Goal: Task Accomplishment & Management: Use online tool/utility

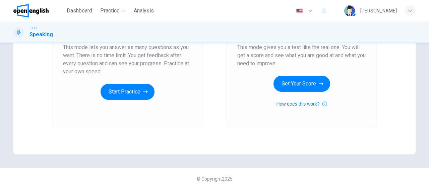
scroll to position [137, 0]
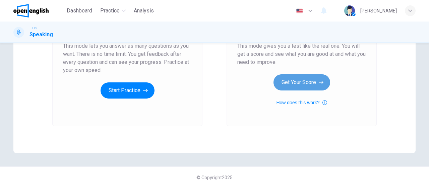
click at [302, 81] on button "Get Your Score" at bounding box center [302, 82] width 57 height 16
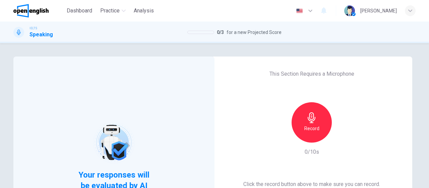
click at [316, 134] on div "Record" at bounding box center [312, 122] width 40 height 40
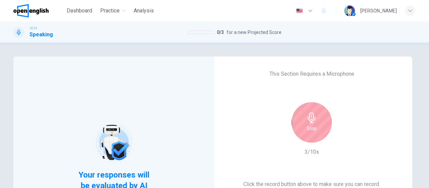
click at [316, 134] on div "Stop" at bounding box center [312, 122] width 40 height 40
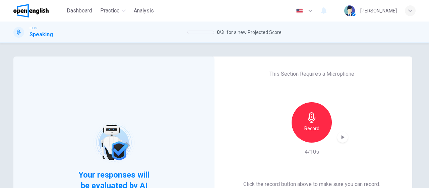
click at [337, 136] on div "button" at bounding box center [342, 136] width 11 height 11
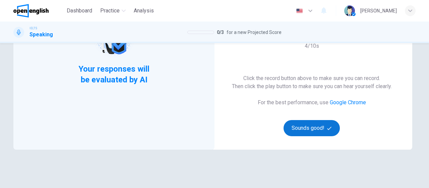
click at [315, 128] on button "Sounds good!" at bounding box center [312, 128] width 56 height 16
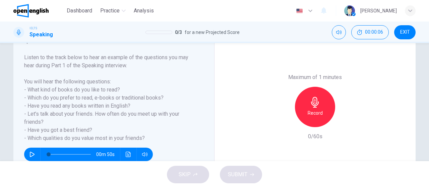
scroll to position [99, 0]
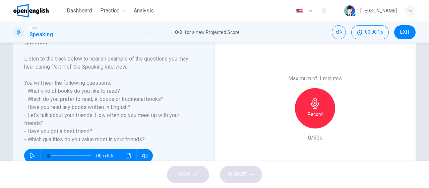
click at [313, 117] on h6 "Record" at bounding box center [315, 114] width 15 height 8
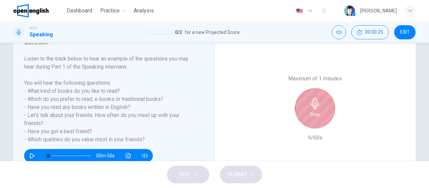
click at [313, 117] on h6 "Stop" at bounding box center [315, 114] width 10 height 8
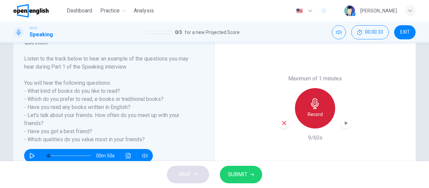
click at [313, 117] on h6 "Record" at bounding box center [315, 114] width 15 height 8
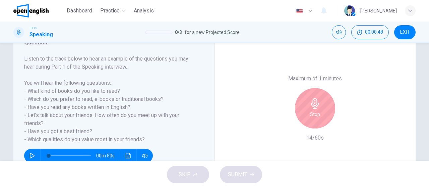
click at [313, 117] on h6 "Stop" at bounding box center [315, 114] width 10 height 8
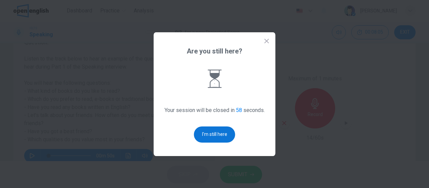
click at [205, 135] on button "I'm still here" at bounding box center [214, 134] width 41 height 16
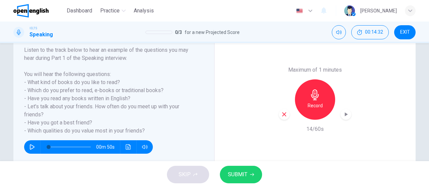
scroll to position [107, 0]
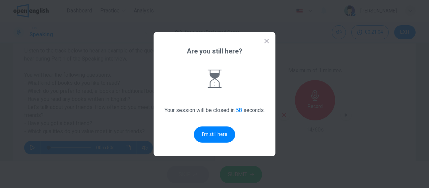
click at [205, 143] on div "Are you still here? Your session will be closed in 58 seconds. I'm still here" at bounding box center [215, 93] width 122 height 123
click at [207, 131] on button "I'm still here" at bounding box center [214, 134] width 41 height 16
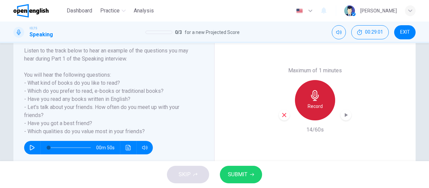
click at [312, 92] on icon "button" at bounding box center [315, 95] width 11 height 11
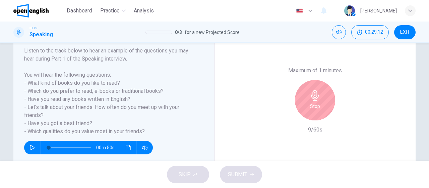
click at [312, 92] on icon "button" at bounding box center [315, 95] width 11 height 11
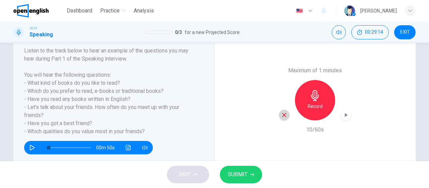
click at [282, 116] on icon "button" at bounding box center [284, 115] width 4 height 4
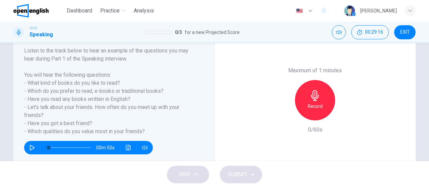
click at [300, 101] on div "Record" at bounding box center [315, 100] width 40 height 40
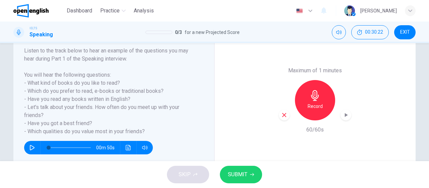
click at [284, 108] on div "Record" at bounding box center [315, 100] width 72 height 40
click at [282, 116] on icon "button" at bounding box center [284, 115] width 4 height 4
click at [316, 99] on icon "button" at bounding box center [315, 95] width 11 height 11
click at [283, 116] on icon "button" at bounding box center [284, 115] width 6 height 6
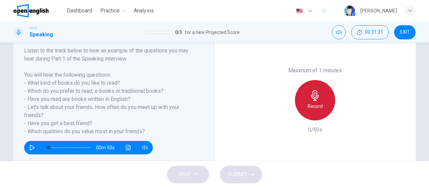
click at [308, 105] on h6 "Record" at bounding box center [315, 106] width 15 height 8
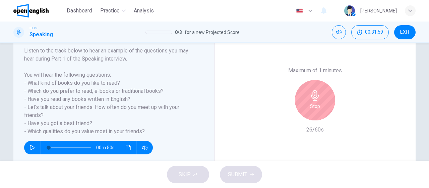
click at [308, 105] on div "Stop" at bounding box center [315, 100] width 40 height 40
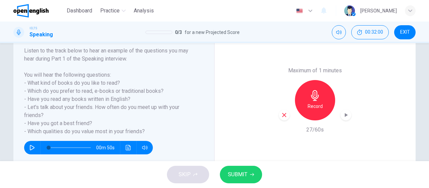
drag, startPoint x: 273, startPoint y: 125, endPoint x: 277, endPoint y: 117, distance: 8.7
click at [277, 117] on div "Maximum of 1 minutes Record 27/60s" at bounding box center [315, 100] width 201 height 166
click at [290, 116] on div "Record" at bounding box center [315, 100] width 72 height 40
click at [284, 115] on icon "button" at bounding box center [284, 115] width 4 height 4
click at [301, 103] on div "Record" at bounding box center [315, 100] width 40 height 40
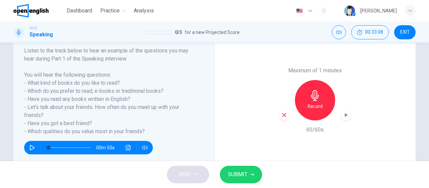
click at [345, 114] on icon "button" at bounding box center [346, 115] width 3 height 4
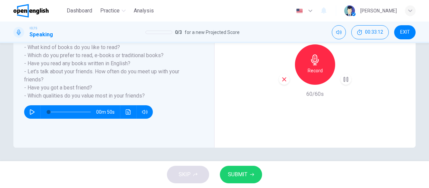
click at [238, 173] on span "SUBMIT" at bounding box center [237, 173] width 19 height 9
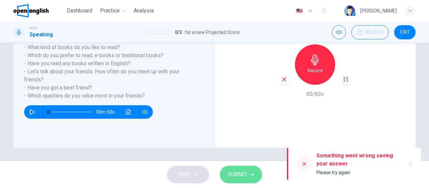
click at [235, 176] on span "SUBMIT" at bounding box center [237, 173] width 19 height 9
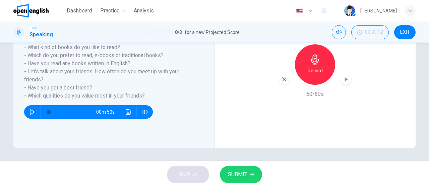
click at [247, 172] on button "SUBMIT" at bounding box center [241, 173] width 42 height 17
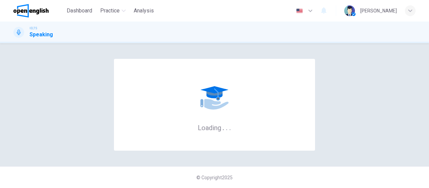
scroll to position [0, 0]
